Goal: Task Accomplishment & Management: Manage account settings

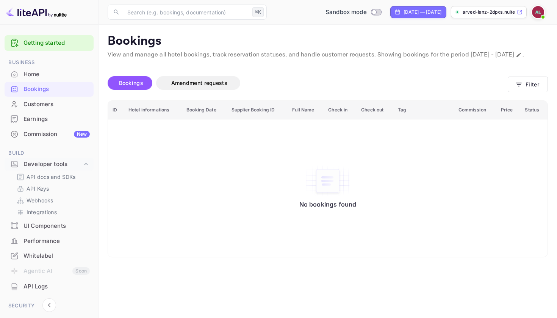
scroll to position [106, 0]
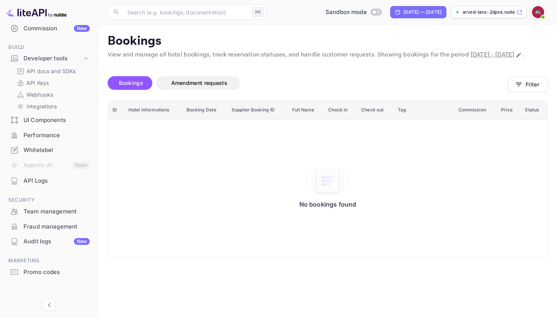
click at [541, 12] on img at bounding box center [538, 12] width 12 height 12
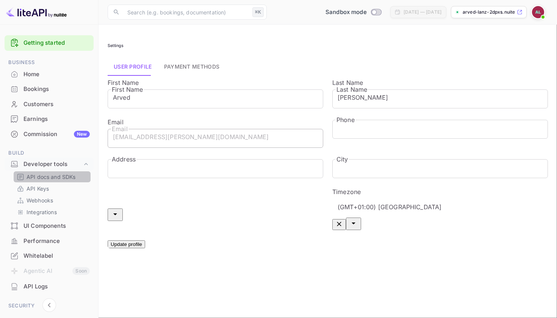
click at [50, 177] on p "API docs and SDKs" at bounding box center [51, 177] width 49 height 8
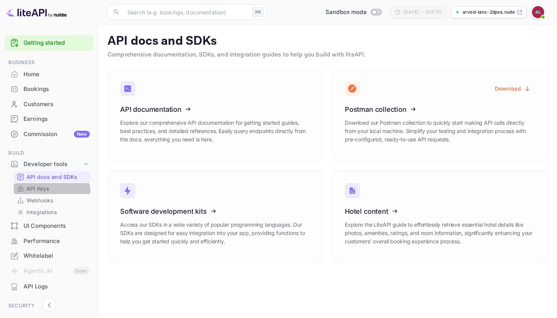
click at [46, 192] on div "API Keys" at bounding box center [52, 188] width 77 height 11
click at [34, 187] on p "API Keys" at bounding box center [38, 188] width 22 height 8
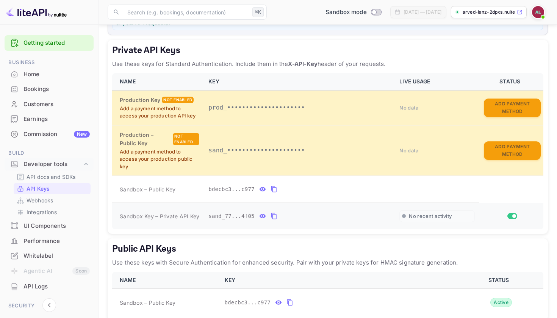
scroll to position [125, 0]
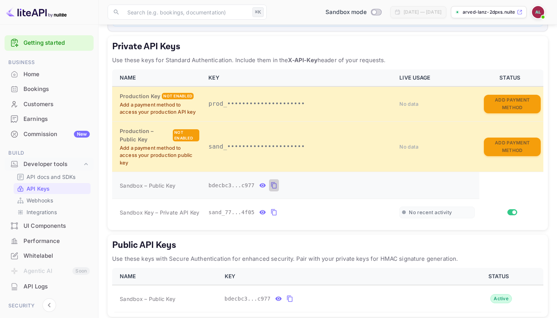
click at [272, 182] on icon "private api keys table" at bounding box center [273, 185] width 5 height 6
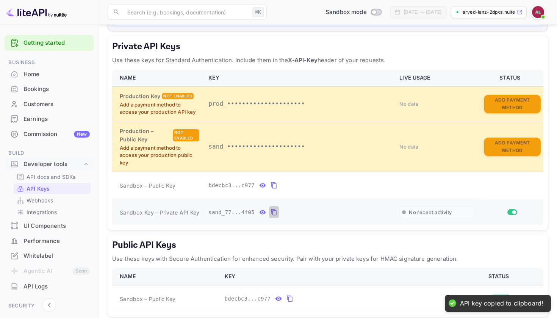
click at [271, 209] on icon "private api keys table" at bounding box center [273, 212] width 5 height 6
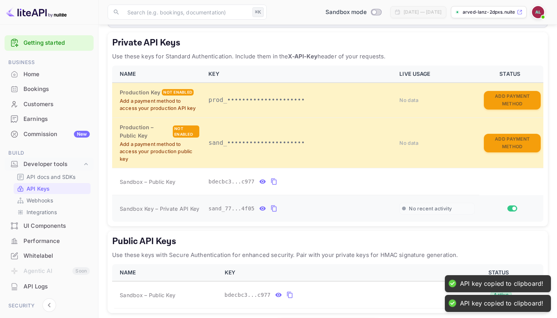
scroll to position [130, 0]
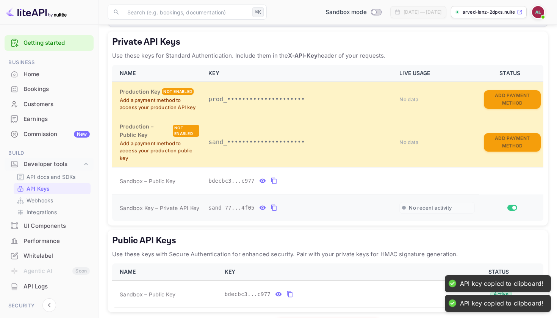
click at [509, 205] on input "Switch" at bounding box center [514, 207] width 14 height 5
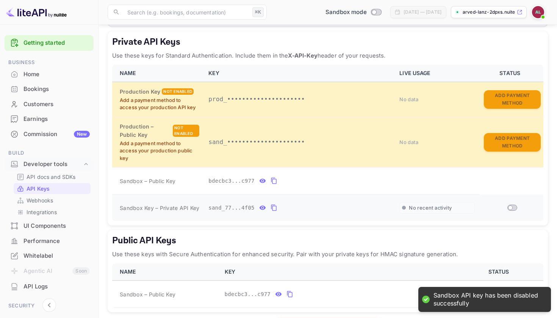
click at [509, 205] on input "Switch" at bounding box center [510, 207] width 14 height 5
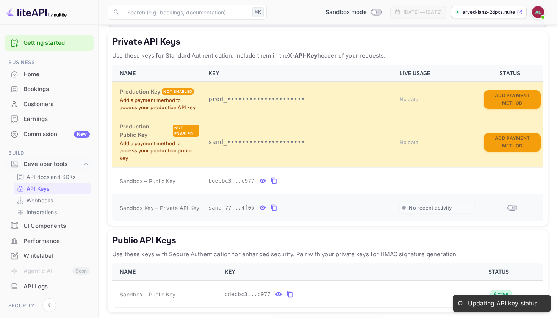
checkbox input "true"
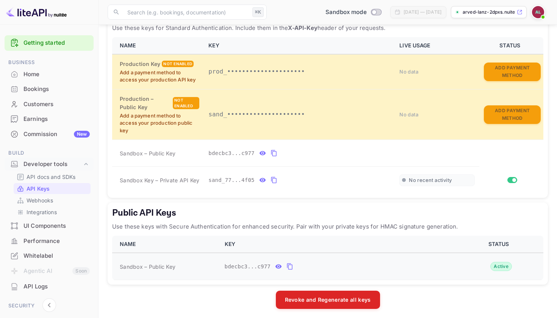
scroll to position [157, 0]
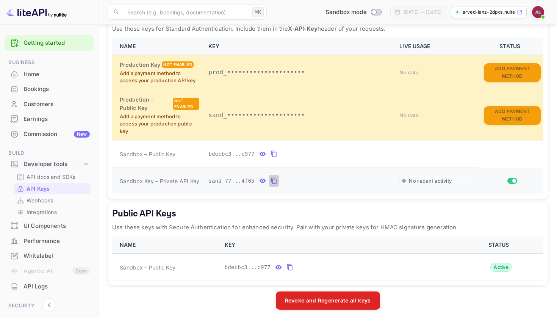
click at [273, 178] on icon "private api keys table" at bounding box center [273, 180] width 7 height 9
